Goal: Information Seeking & Learning: Learn about a topic

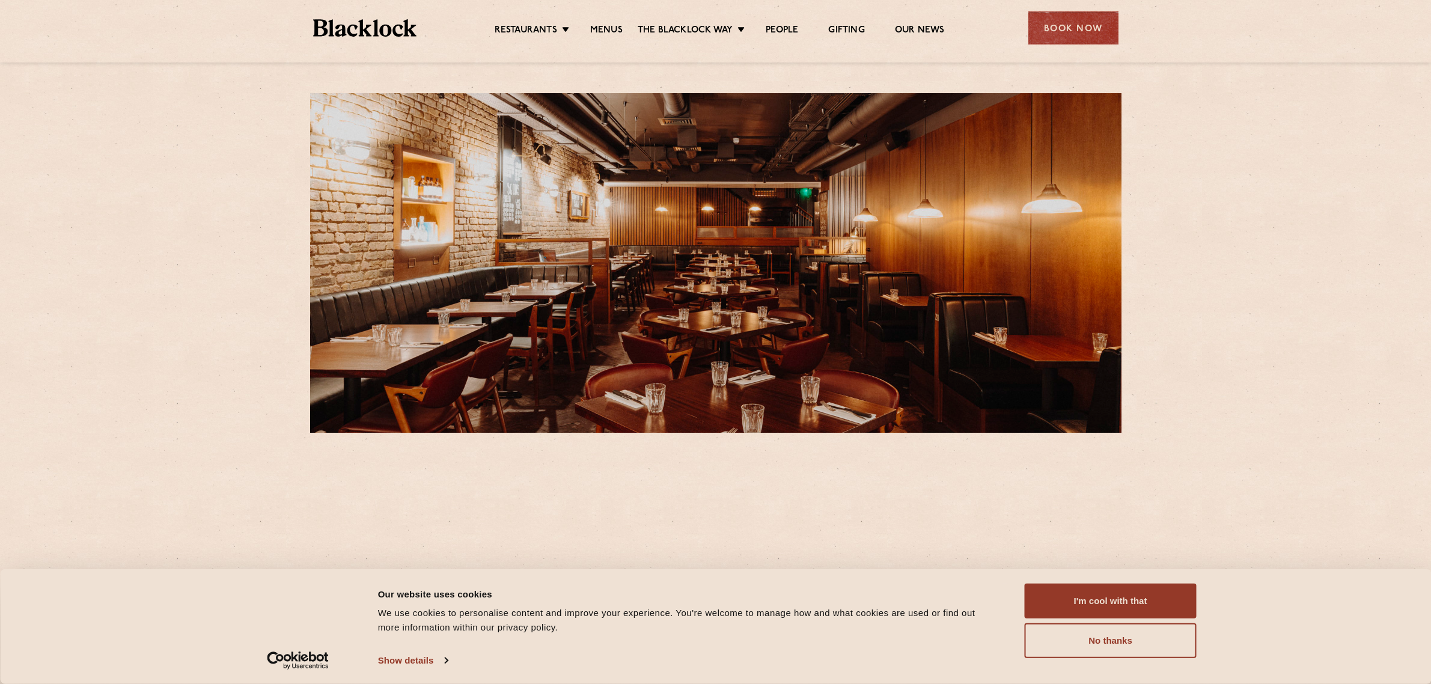
click at [610, 26] on link "Menus" at bounding box center [606, 31] width 32 height 13
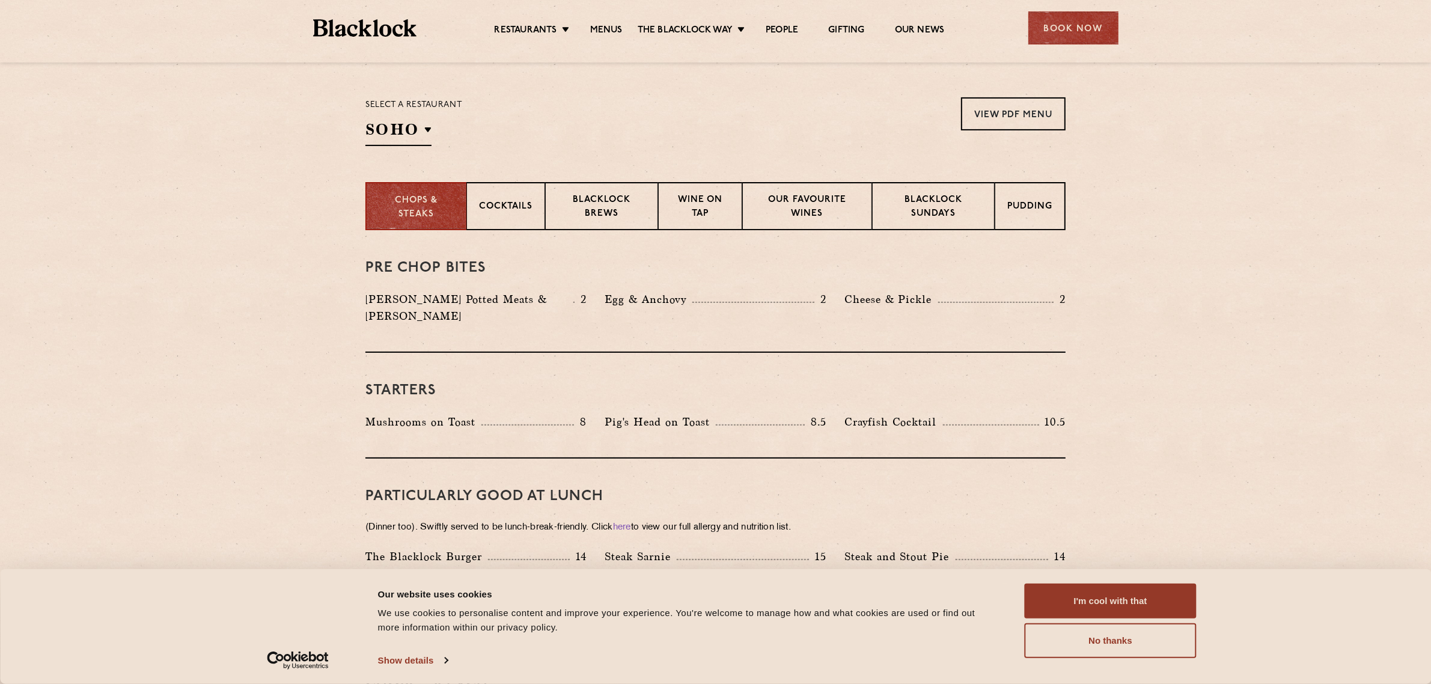
scroll to position [376, 0]
click at [911, 198] on p "Blacklock Sundays" at bounding box center [933, 206] width 97 height 28
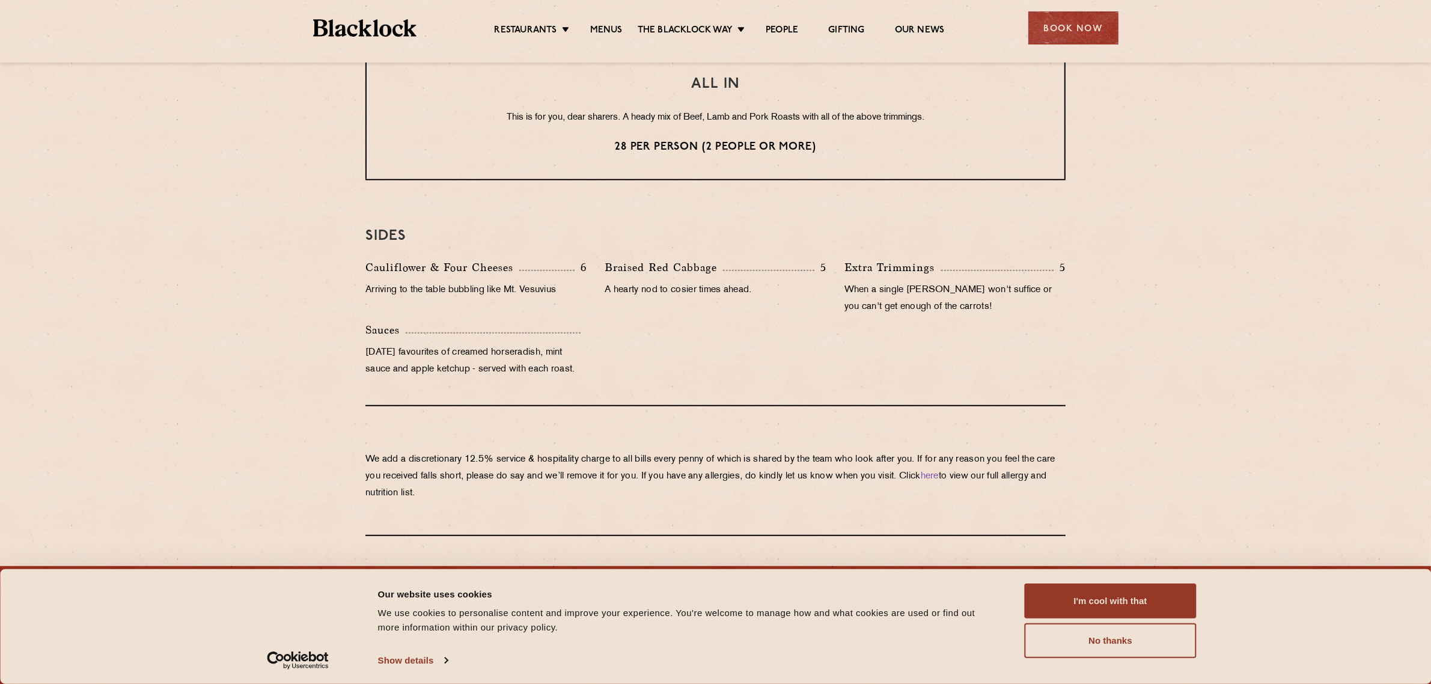
scroll to position [1050, 0]
